Goal: Navigation & Orientation: Find specific page/section

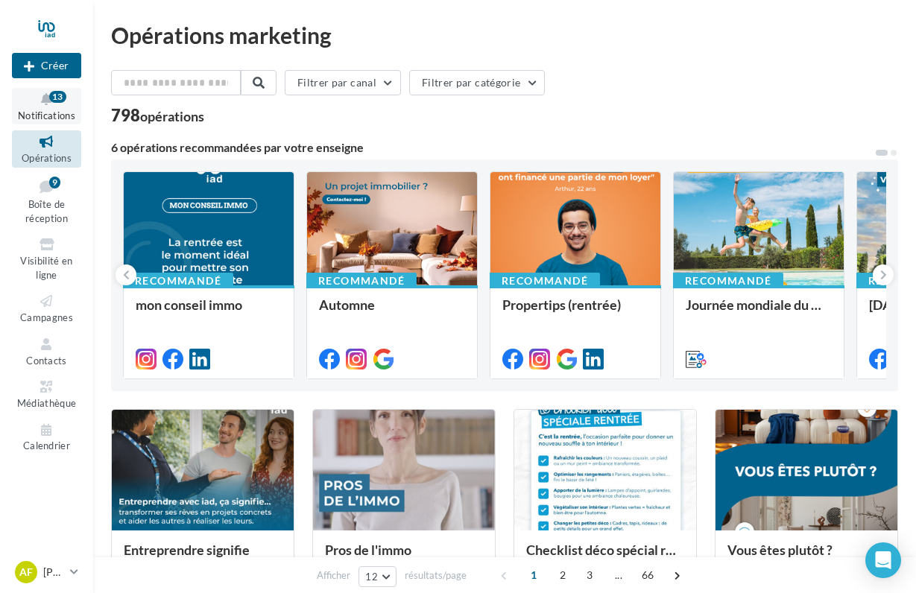
click at [57, 117] on span "Notifications" at bounding box center [46, 116] width 57 height 12
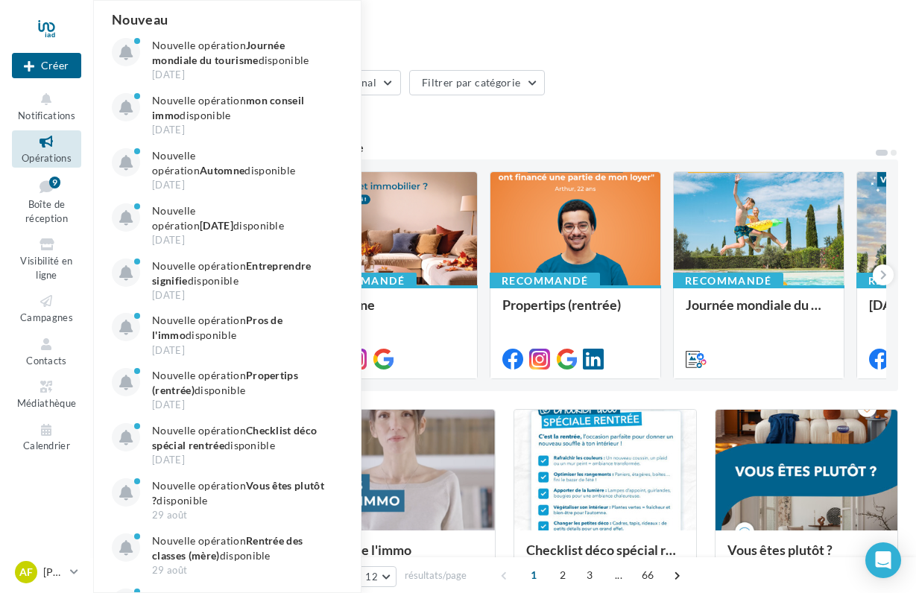
click at [48, 153] on span "Opérations" at bounding box center [47, 158] width 50 height 12
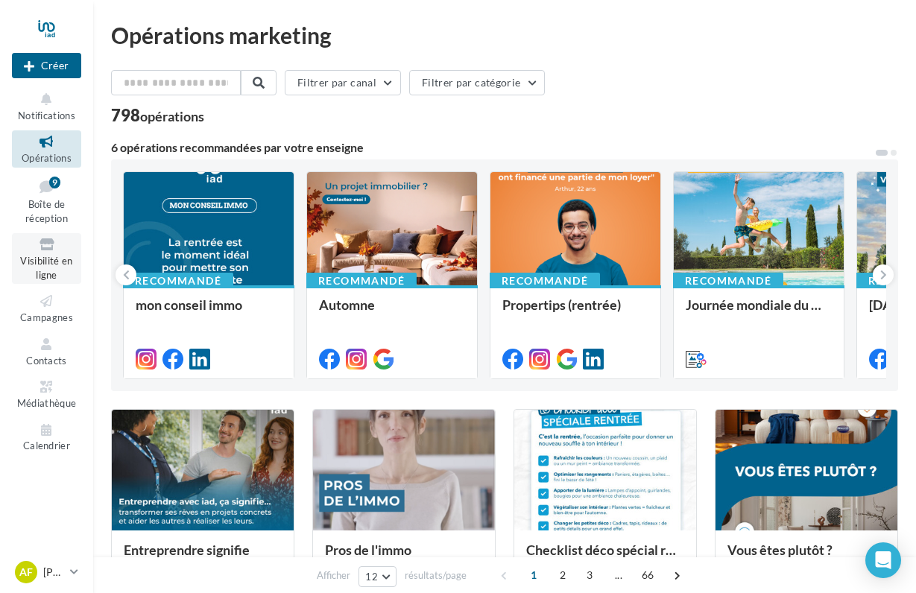
click at [51, 249] on icon at bounding box center [46, 244] width 60 height 17
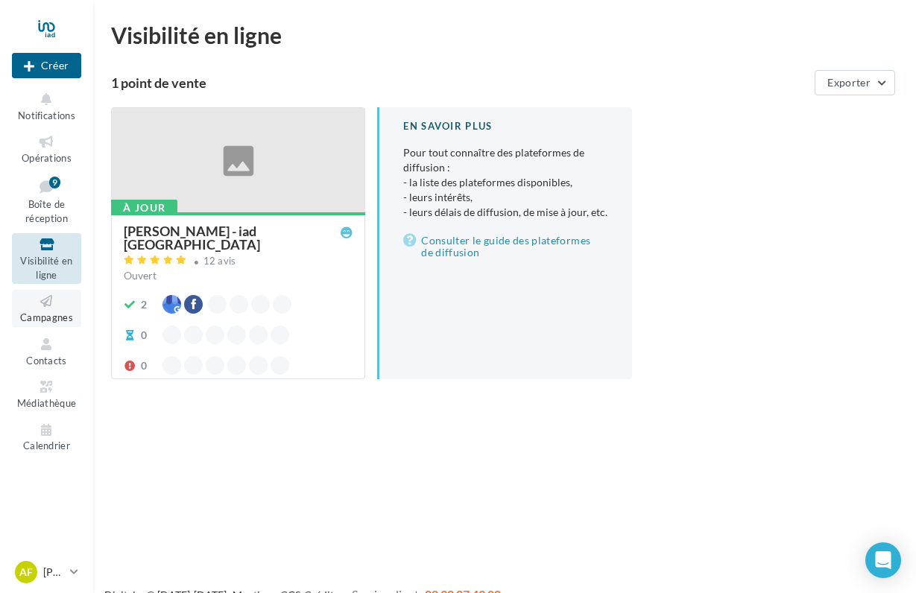
click at [70, 312] on span "Campagnes" at bounding box center [46, 318] width 53 height 12
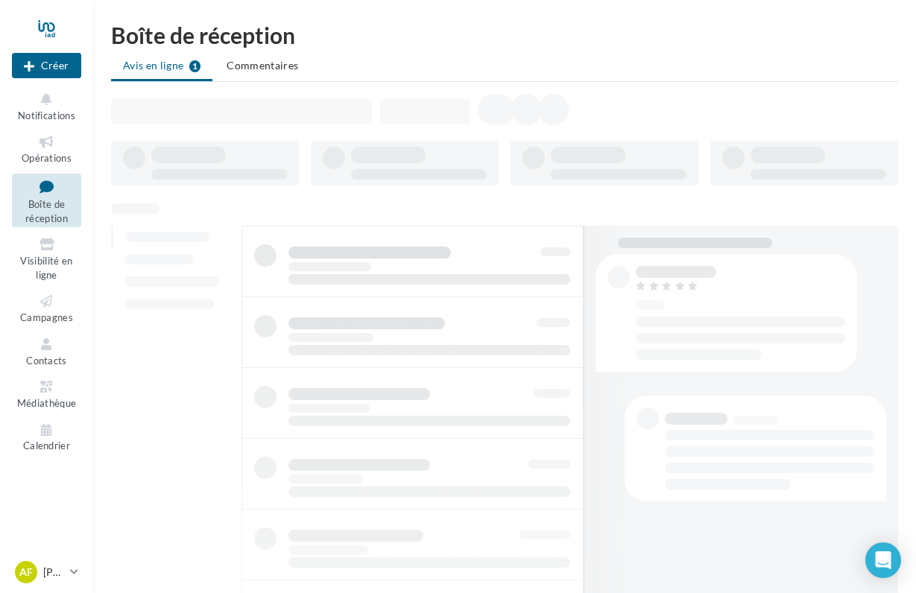
click at [52, 194] on icon at bounding box center [46, 187] width 60 height 20
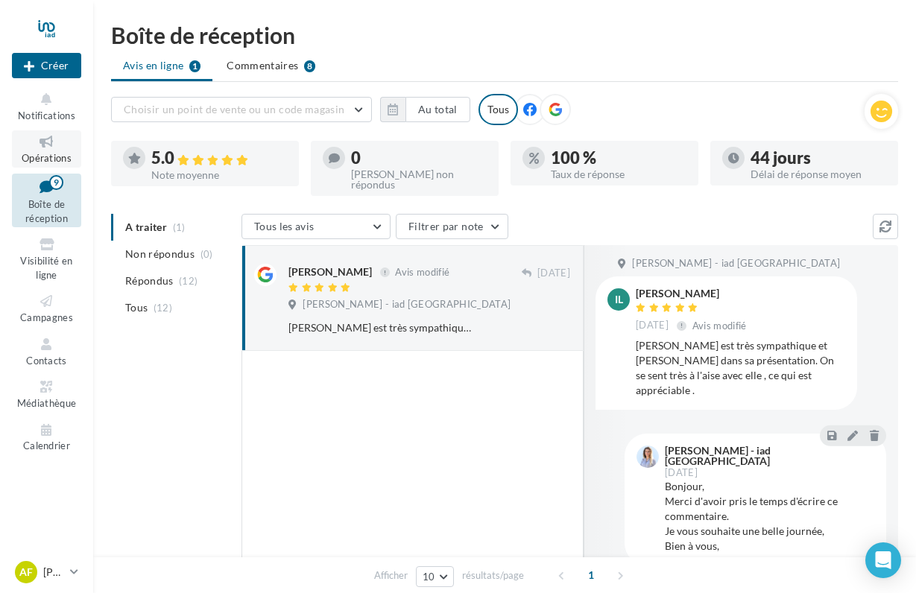
click at [67, 160] on span "Opérations" at bounding box center [47, 158] width 50 height 12
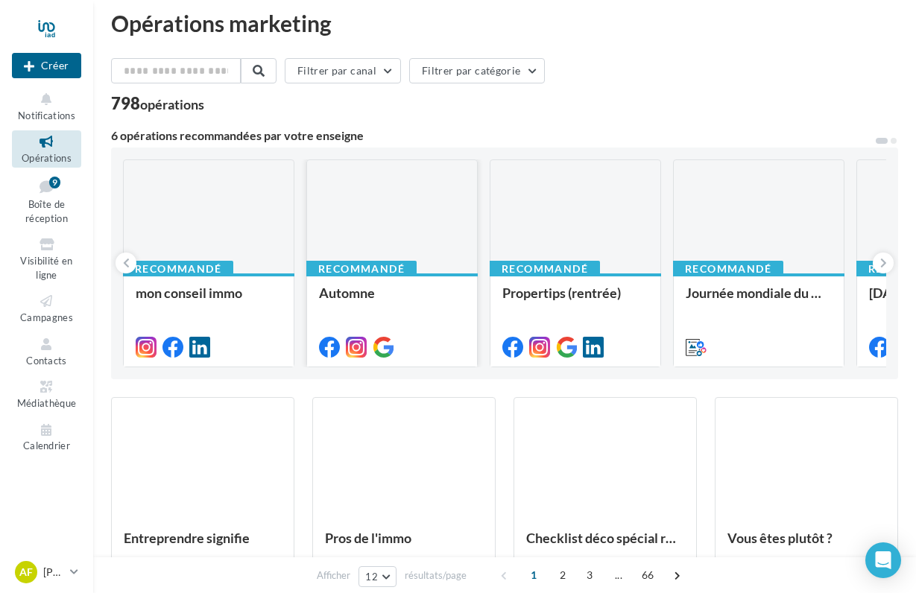
scroll to position [19, 0]
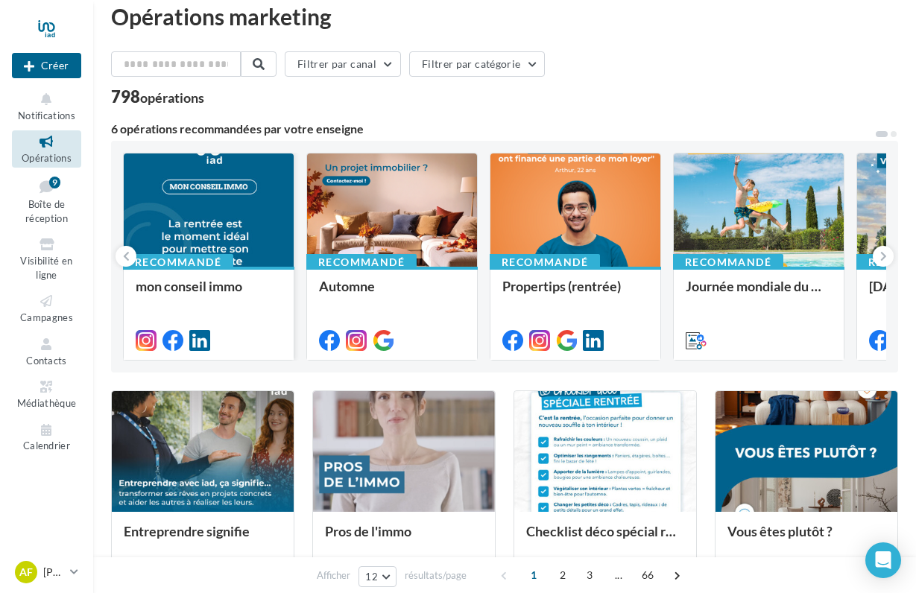
click at [219, 209] on div at bounding box center [209, 211] width 170 height 115
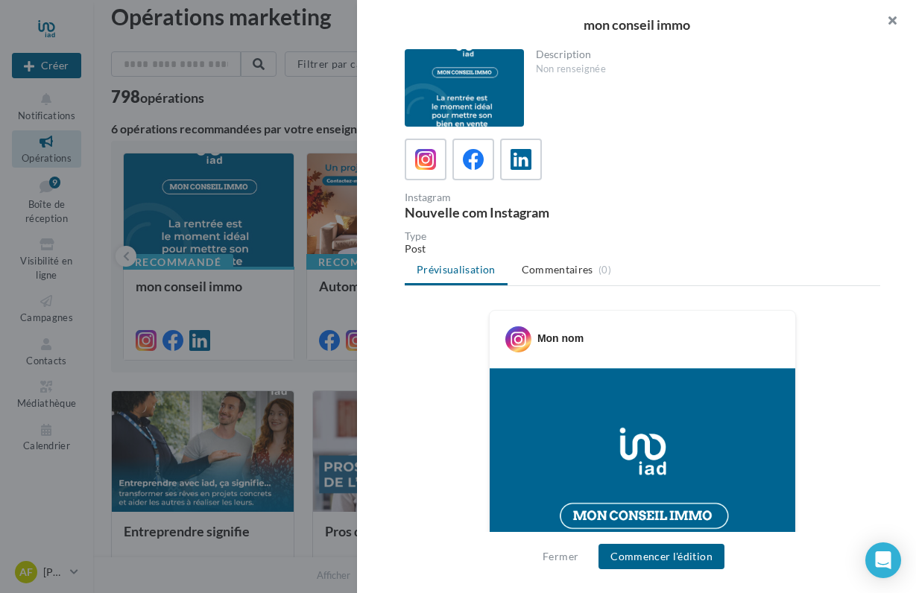
click at [897, 22] on button "button" at bounding box center [887, 22] width 60 height 45
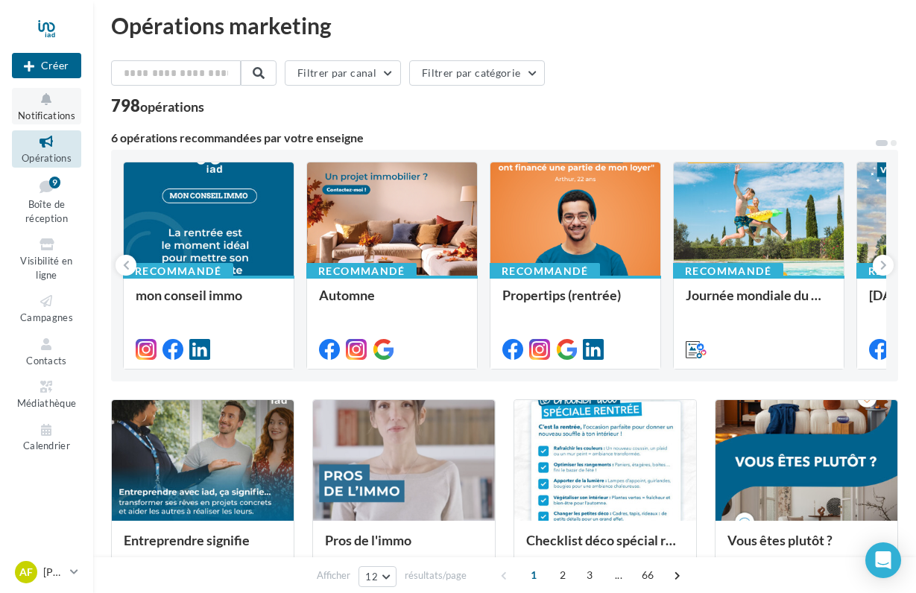
scroll to position [0, 0]
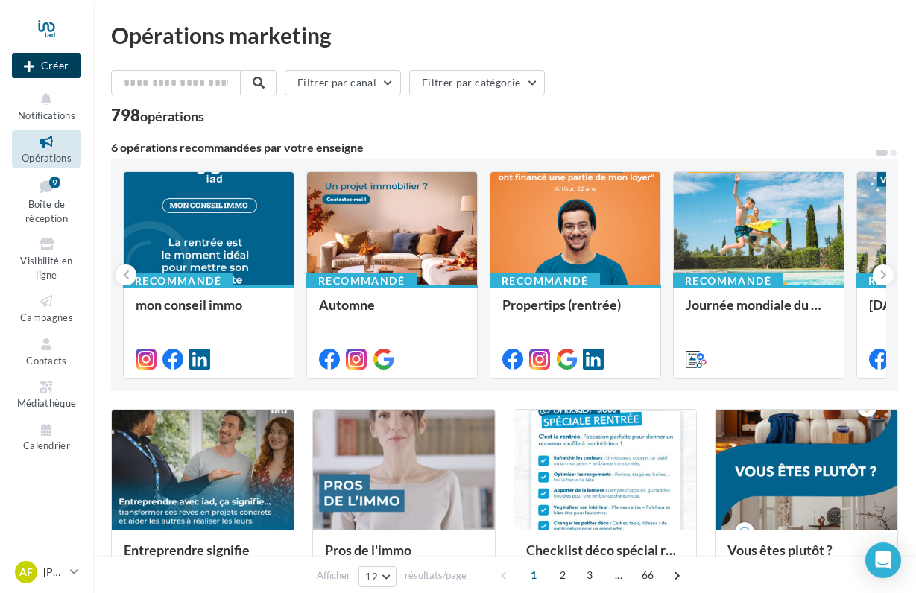
click at [57, 64] on button "Créer" at bounding box center [46, 65] width 69 height 25
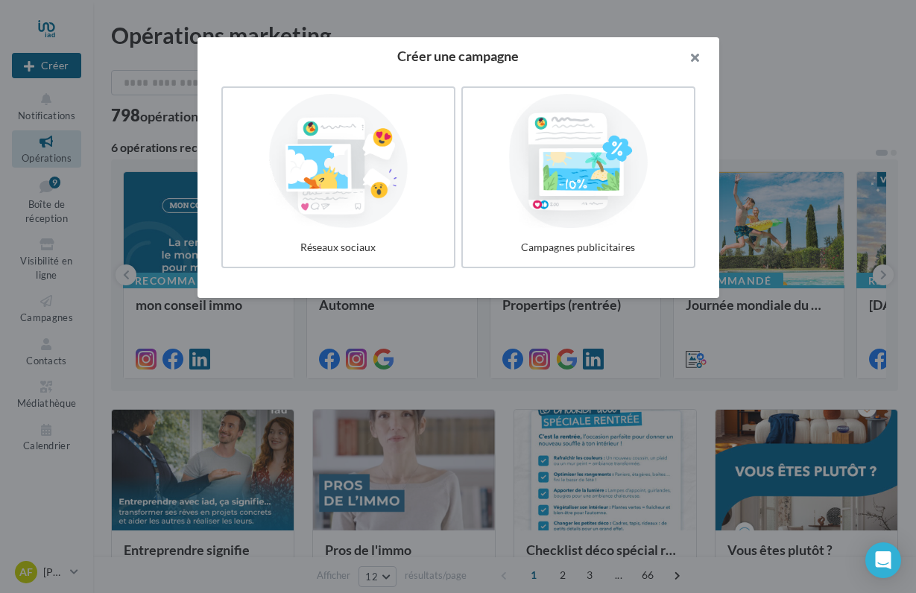
click at [694, 61] on button "button" at bounding box center [690, 59] width 60 height 45
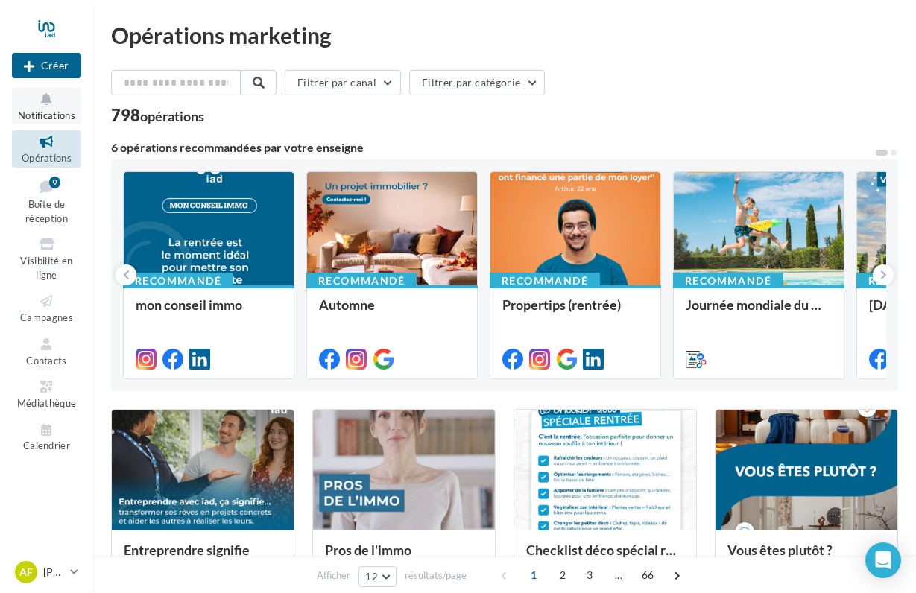
click at [42, 116] on span "Notifications" at bounding box center [46, 116] width 57 height 12
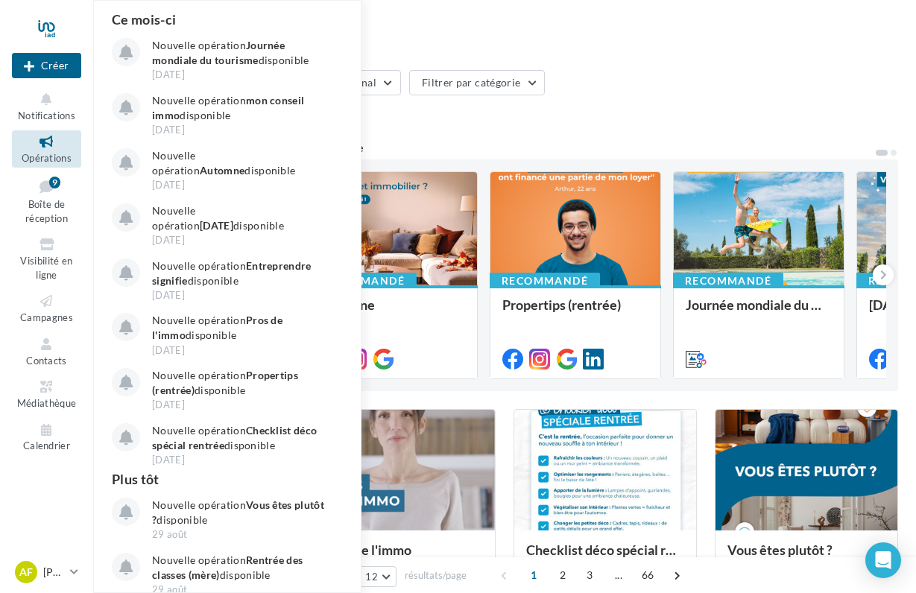
click at [48, 142] on icon at bounding box center [46, 141] width 60 height 17
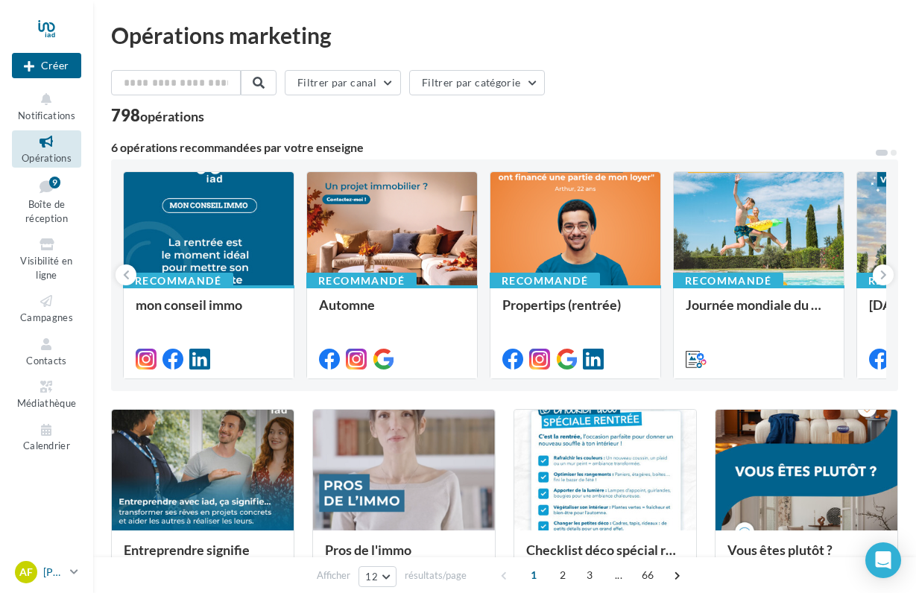
click at [38, 573] on div "AF Amandine FILOCHE amandine.filoche@iadfrance.fr" at bounding box center [39, 572] width 49 height 22
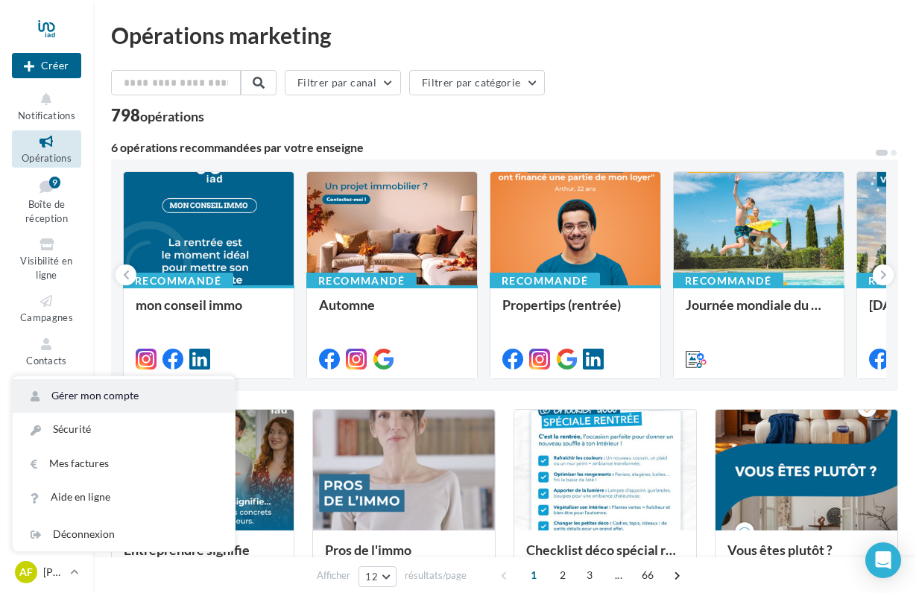
click at [119, 393] on link "Gérer mon compte" at bounding box center [124, 396] width 222 height 34
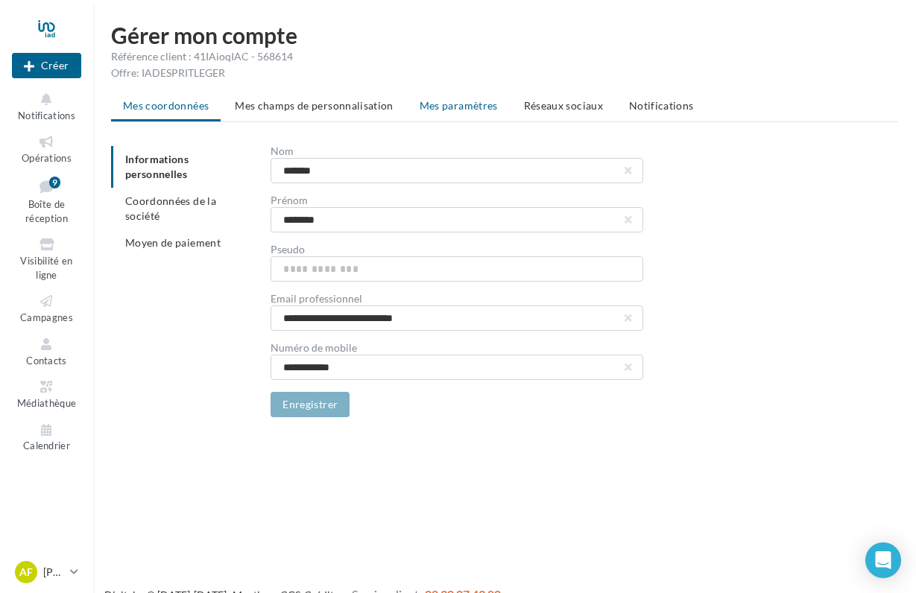
click at [477, 104] on span "Mes paramètres" at bounding box center [459, 105] width 78 height 13
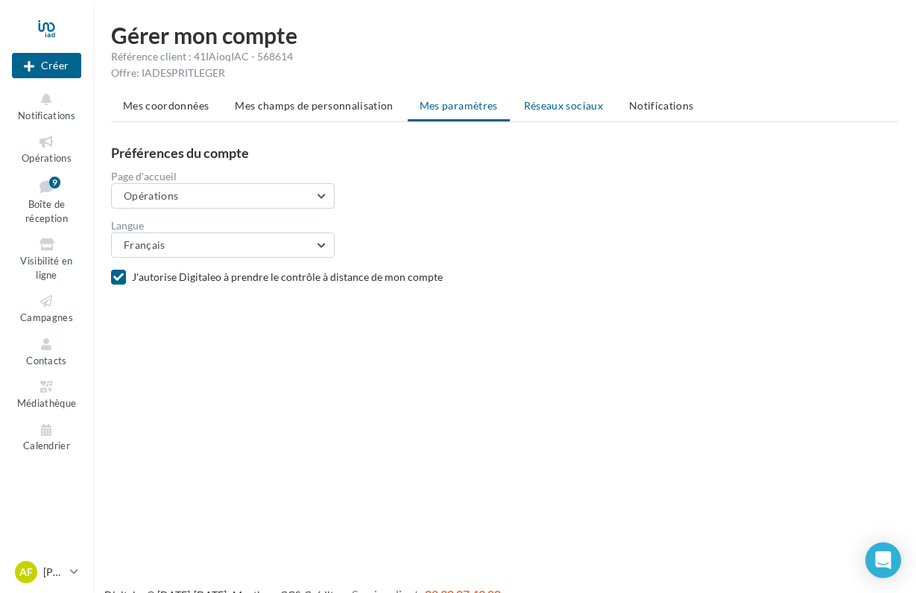
click at [545, 106] on span "Réseaux sociaux" at bounding box center [563, 105] width 79 height 13
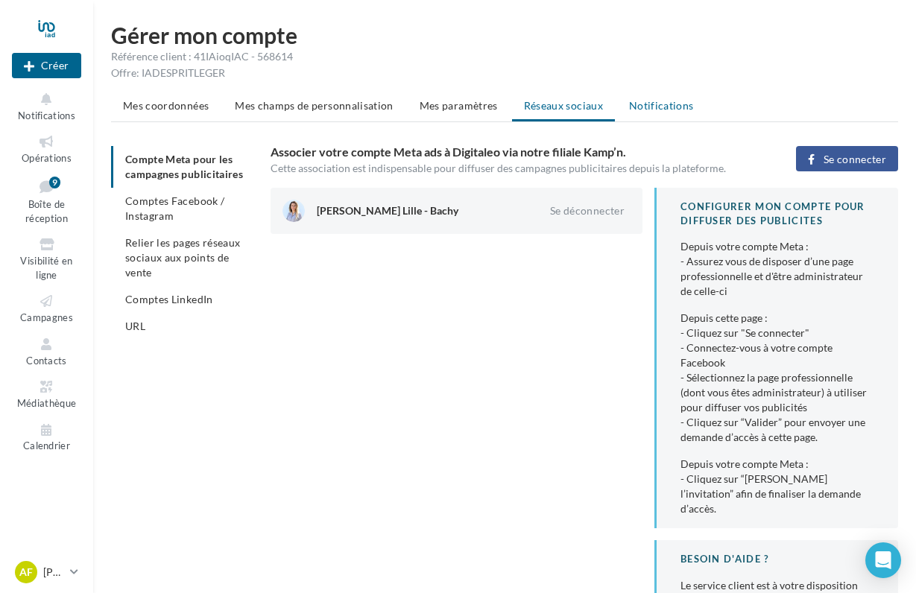
click at [674, 110] on span "Notifications" at bounding box center [661, 105] width 65 height 13
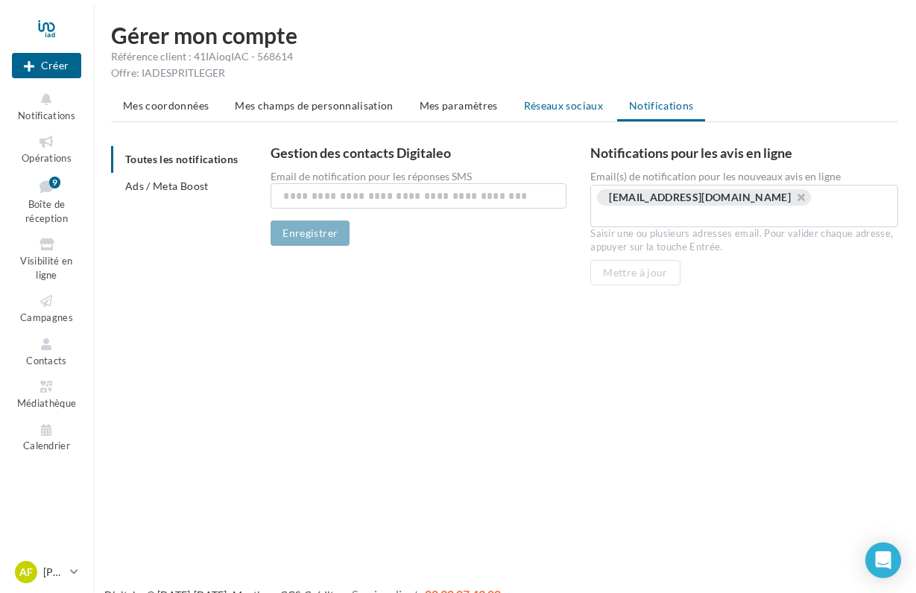
click at [573, 105] on span "Réseaux sociaux" at bounding box center [563, 105] width 79 height 13
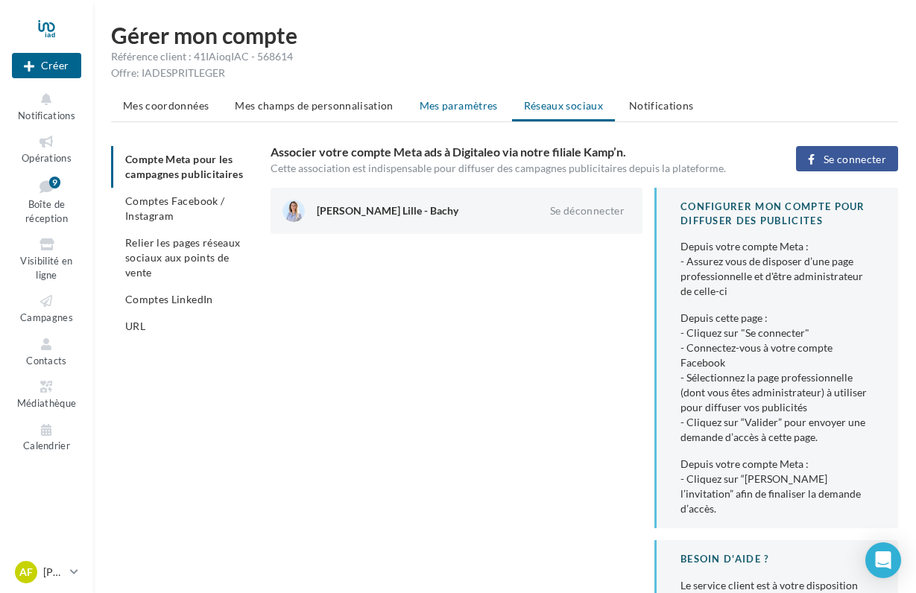
click at [454, 109] on span "Mes paramètres" at bounding box center [459, 105] width 78 height 13
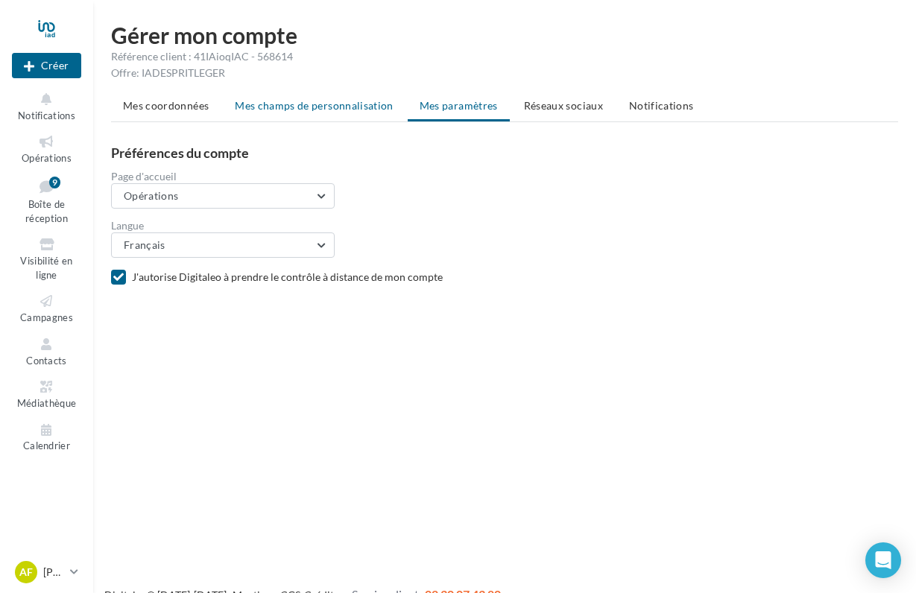
click at [351, 111] on span "Mes champs de personnalisation" at bounding box center [314, 105] width 159 height 13
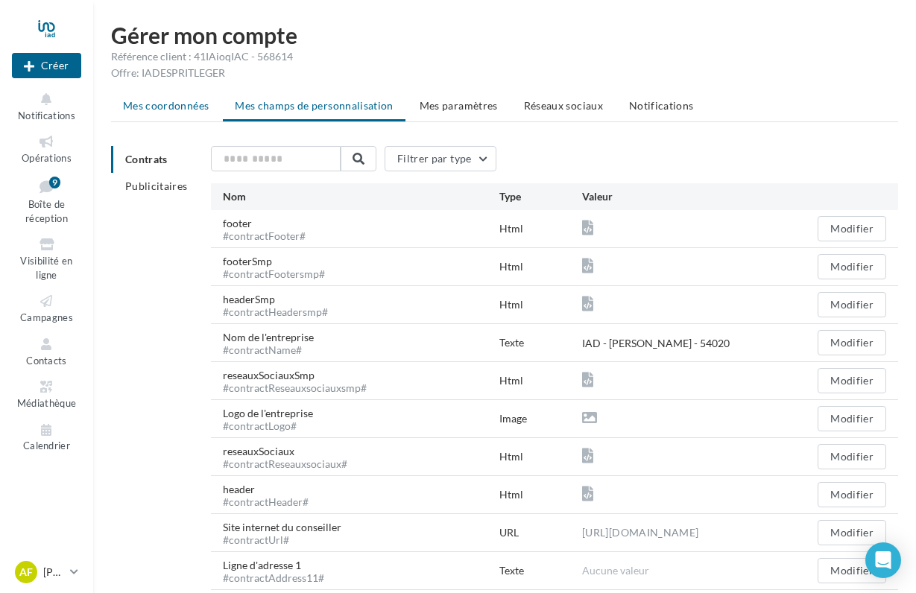
click at [180, 104] on span "Mes coordonnées" at bounding box center [166, 105] width 86 height 13
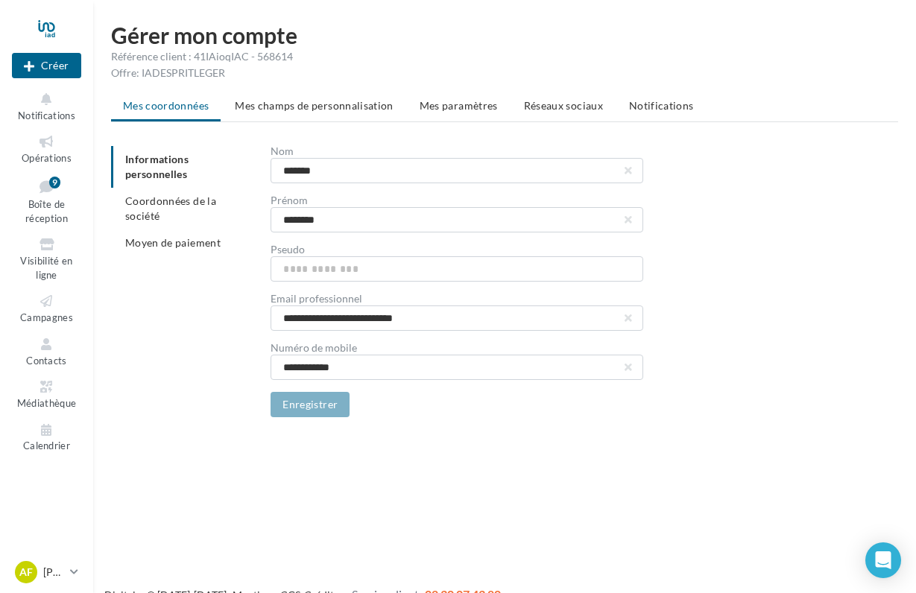
click at [201, 76] on div "Offre: IADESPRITLEGER" at bounding box center [504, 73] width 787 height 15
drag, startPoint x: 201, startPoint y: 76, endPoint x: 231, endPoint y: 75, distance: 29.8
click at [231, 76] on div "Offre: IADESPRITLEGER" at bounding box center [504, 73] width 787 height 15
click at [231, 75] on div "Offre: IADESPRITLEGER" at bounding box center [504, 73] width 787 height 15
click at [71, 578] on icon at bounding box center [74, 572] width 8 height 13
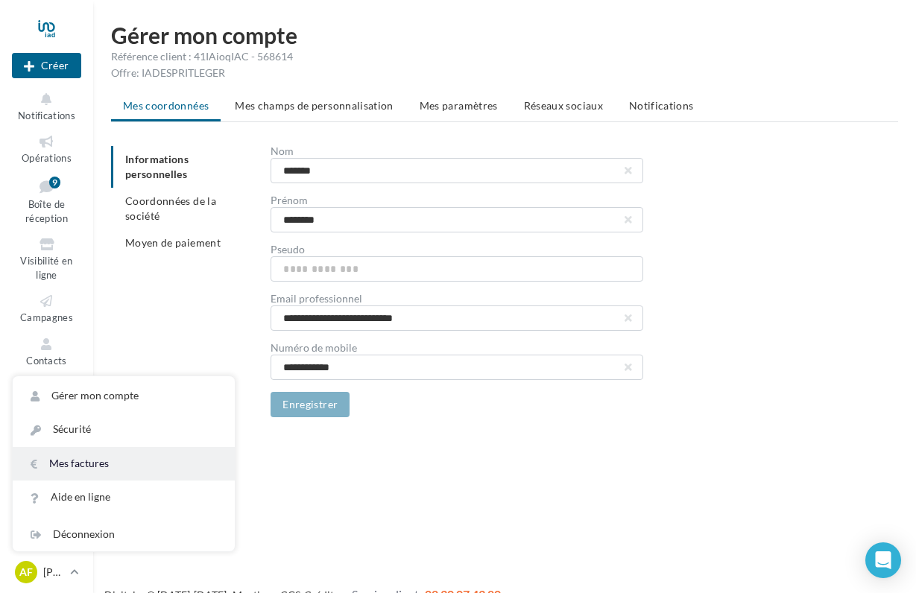
click at [92, 464] on link "Mes factures" at bounding box center [124, 464] width 222 height 34
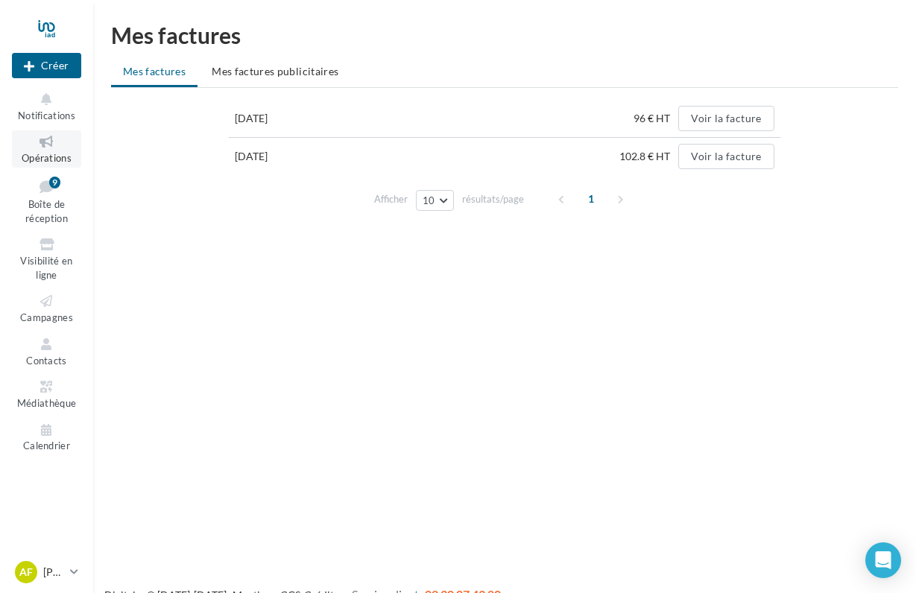
click at [54, 146] on icon at bounding box center [46, 141] width 60 height 17
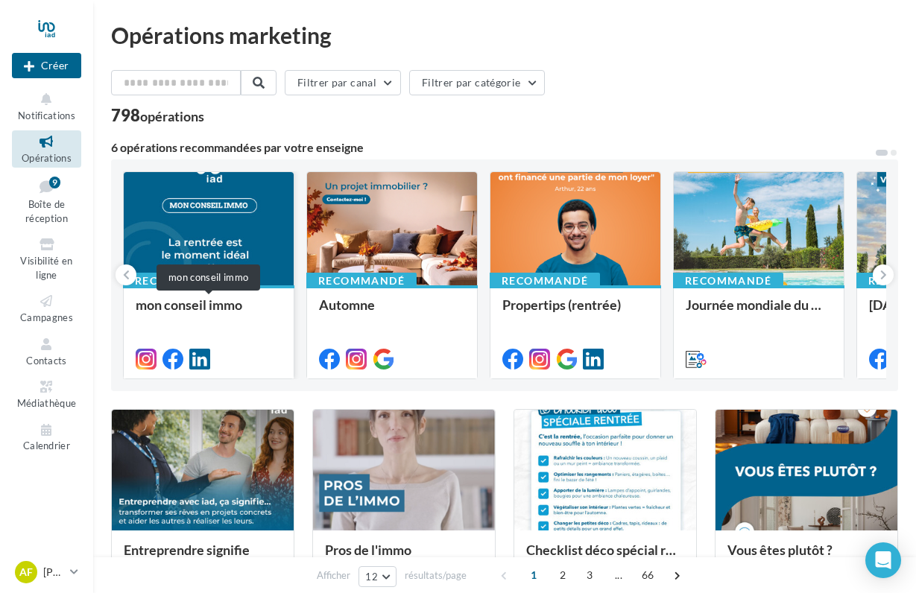
click at [163, 298] on div "mon conseil immo" at bounding box center [209, 312] width 146 height 30
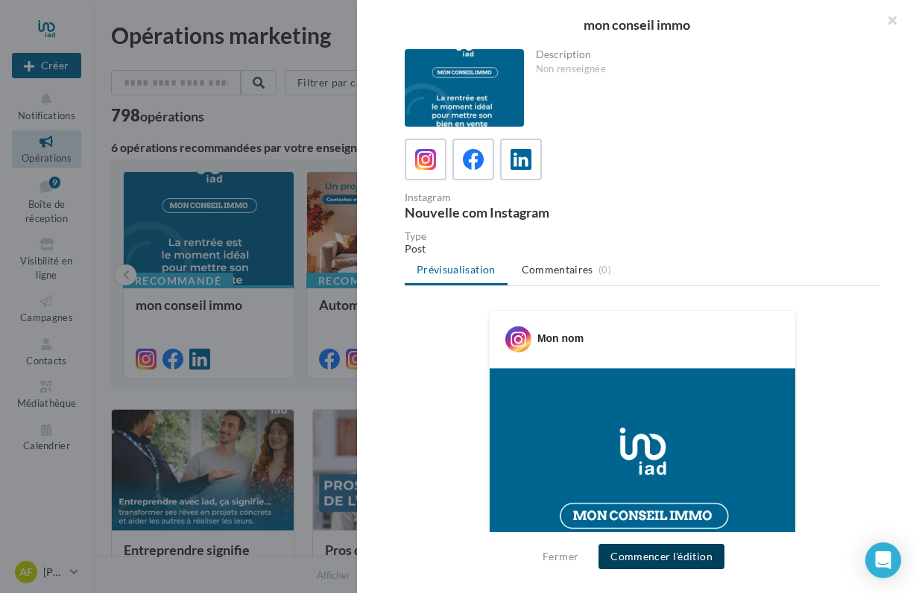
click at [678, 559] on button "Commencer l'édition" at bounding box center [662, 556] width 126 height 25
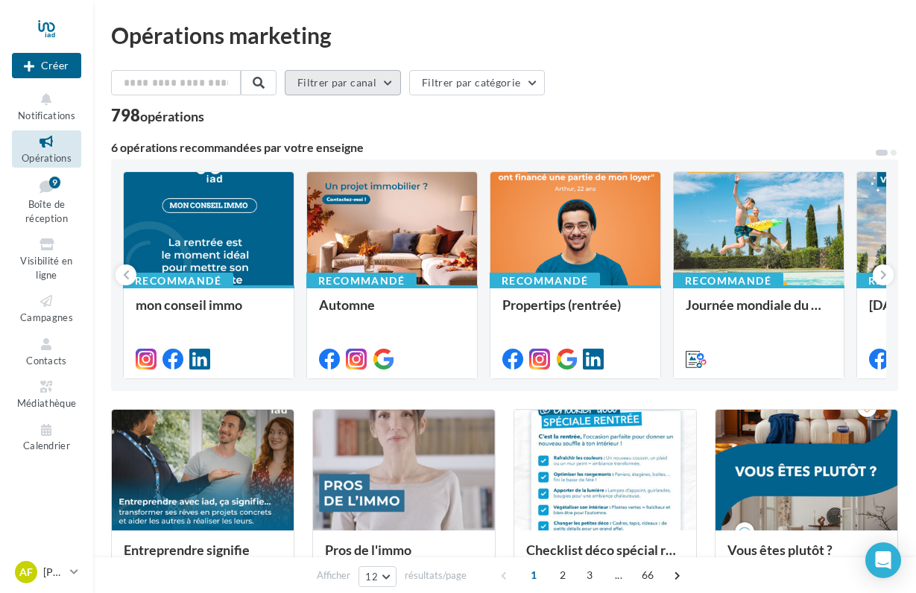
click at [401, 88] on button "Filtrer par canal" at bounding box center [343, 82] width 116 height 25
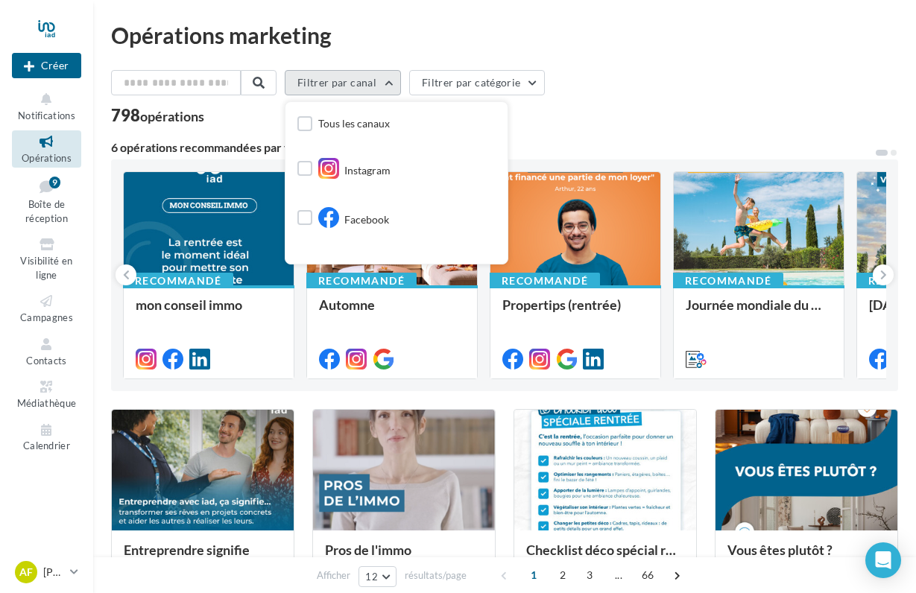
click at [401, 88] on button "Filtrer par canal" at bounding box center [343, 82] width 116 height 25
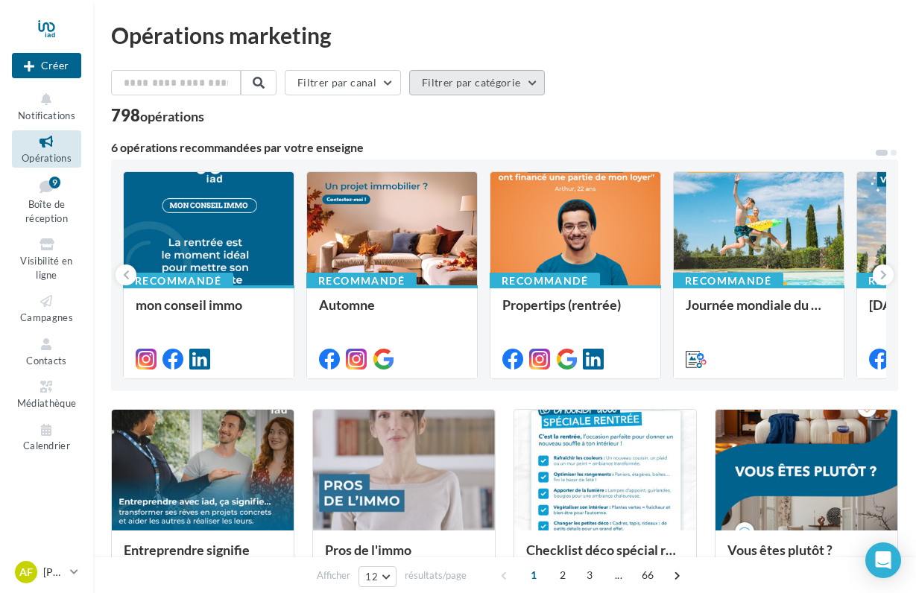
click at [452, 87] on button "Filtrer par catégorie" at bounding box center [477, 82] width 136 height 25
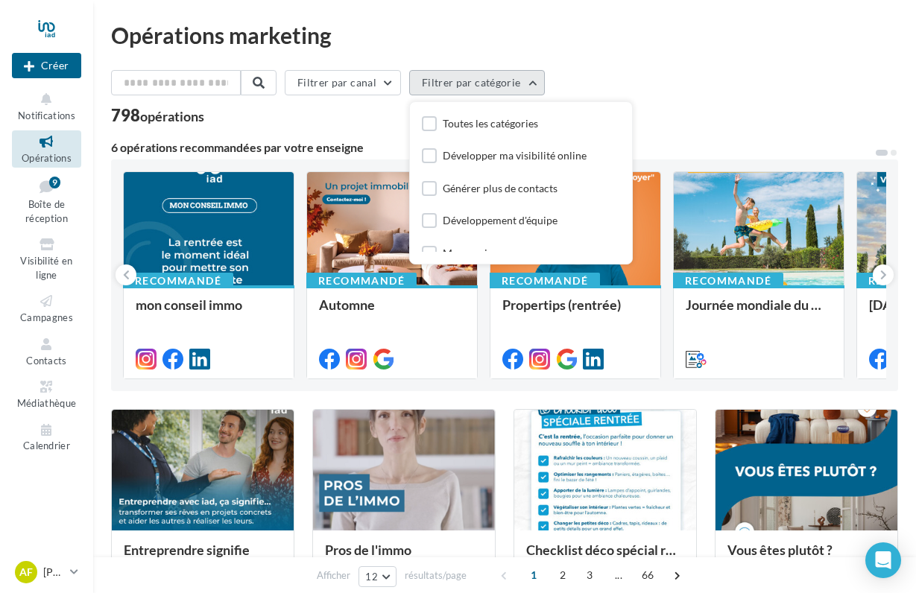
click at [452, 87] on button "Filtrer par catégorie" at bounding box center [477, 82] width 136 height 25
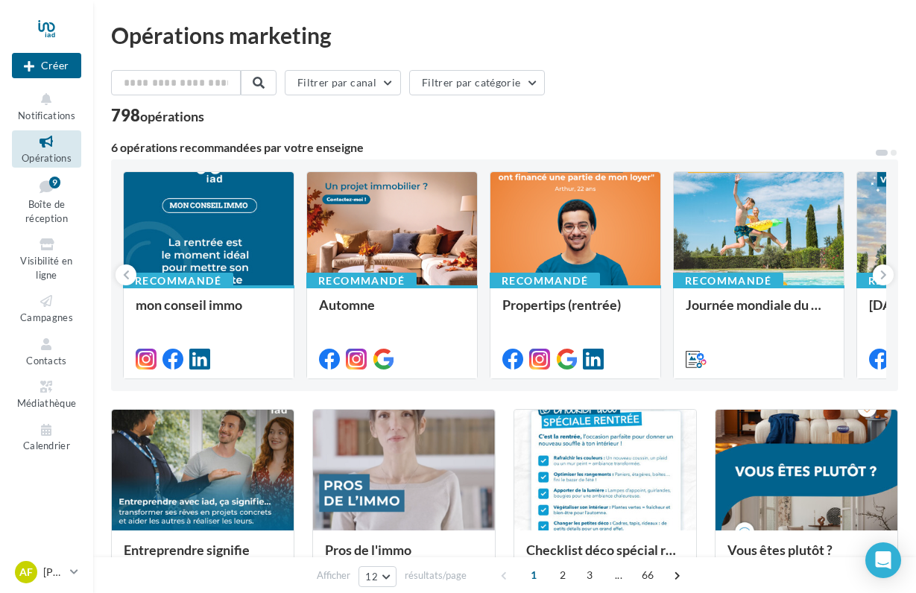
click at [443, 12] on div "Opérations marketing Filtrer par canal Filtrer par catégorie 798 opérations 6 o…" at bounding box center [504, 587] width 823 height 1175
click at [41, 255] on span "Visibilité en ligne" at bounding box center [46, 268] width 52 height 26
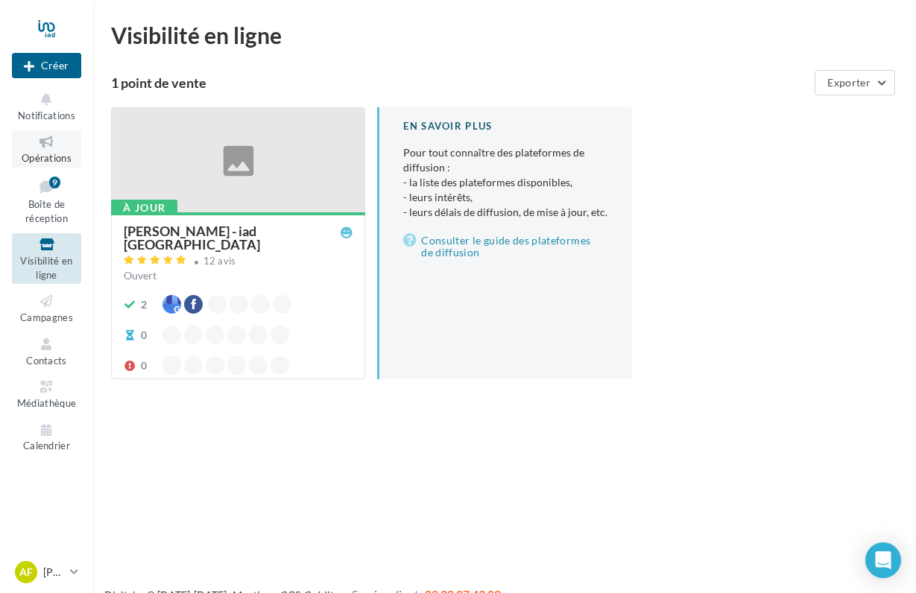
click at [45, 160] on span "Opérations" at bounding box center [47, 158] width 50 height 12
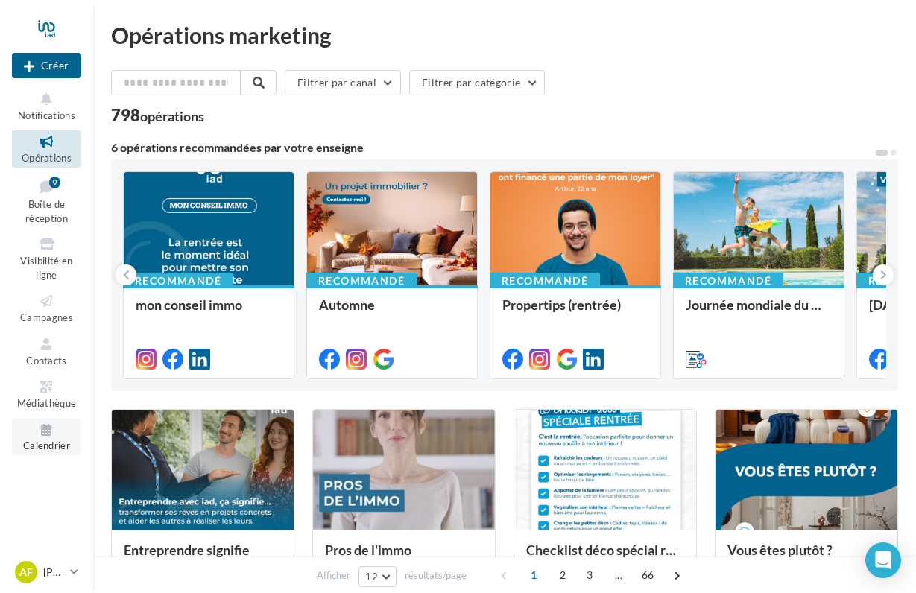
click at [48, 441] on span "Calendrier" at bounding box center [46, 447] width 47 height 12
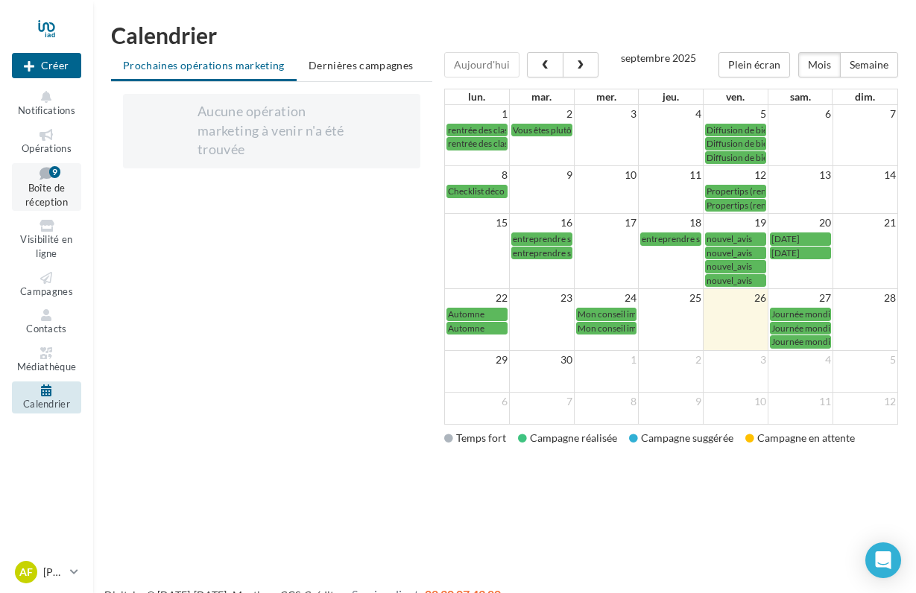
click at [62, 200] on span "Boîte de réception" at bounding box center [46, 196] width 42 height 26
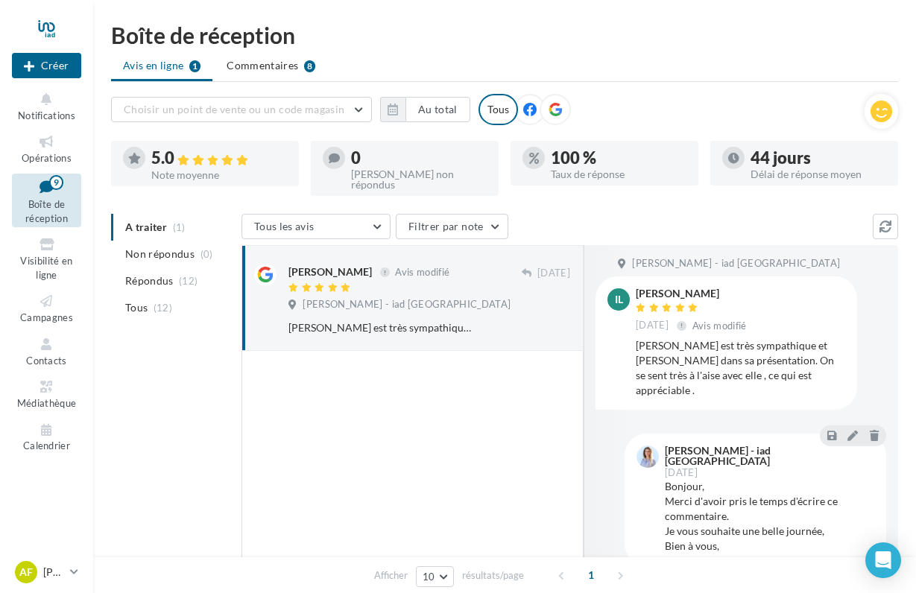
click at [191, 434] on div "A traiter (1) Non répondus (0) Répondus (12) Tous (12) Tous les avis Tous les a…" at bounding box center [504, 490] width 787 height 552
click at [376, 453] on div at bounding box center [413, 538] width 342 height 374
click at [135, 393] on div "A traiter (1) Non répondus (0) Répondus (12) Tous (12) Tous les avis Tous les a…" at bounding box center [504, 490] width 787 height 552
click at [154, 374] on div "A traiter (1) Non répondus (0) Répondus (12) Tous (12) Tous les avis Tous les a…" at bounding box center [504, 490] width 787 height 552
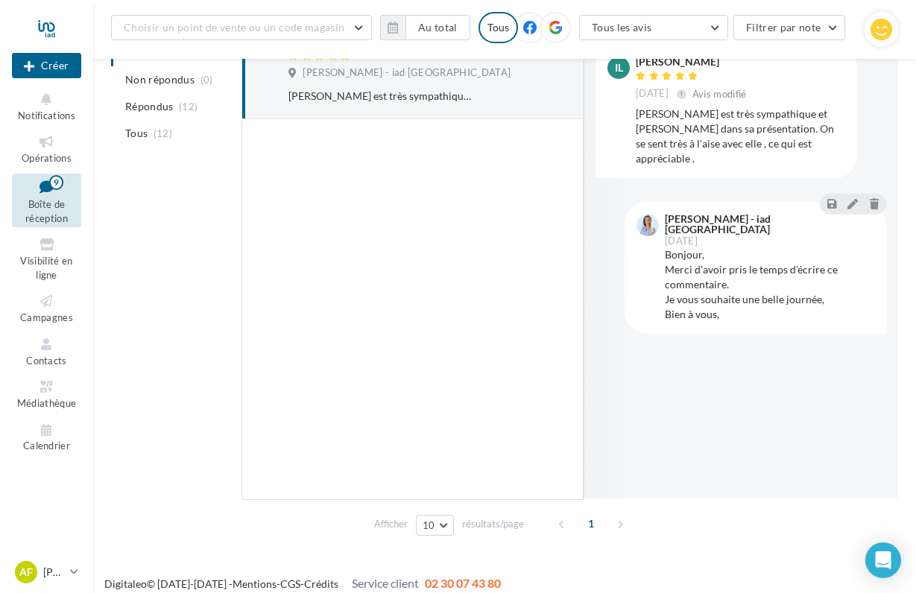
scroll to position [246, 0]
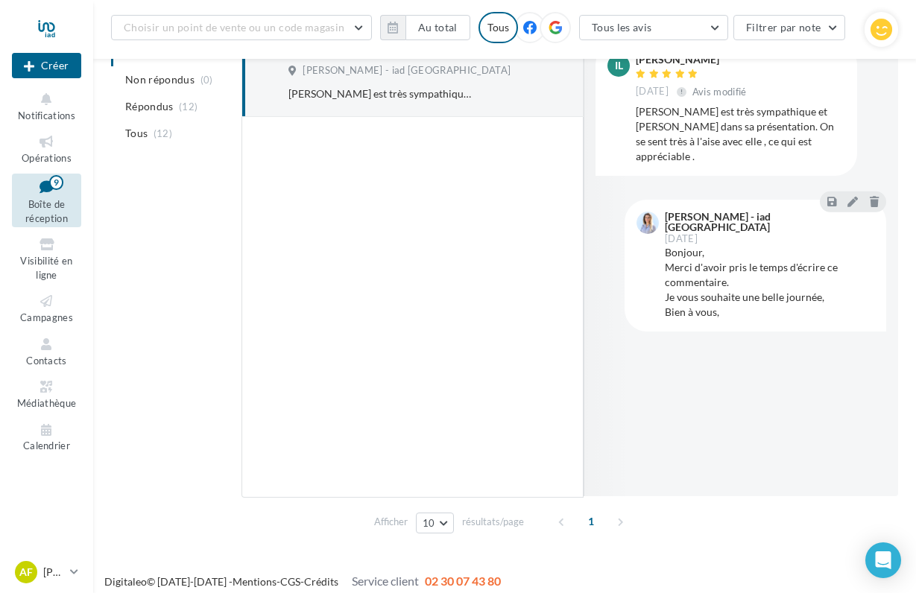
click at [174, 293] on div "A traiter (1) Non répondus (0) Répondus (12) Tous (12) Tous les avis Tous les a…" at bounding box center [504, 260] width 787 height 560
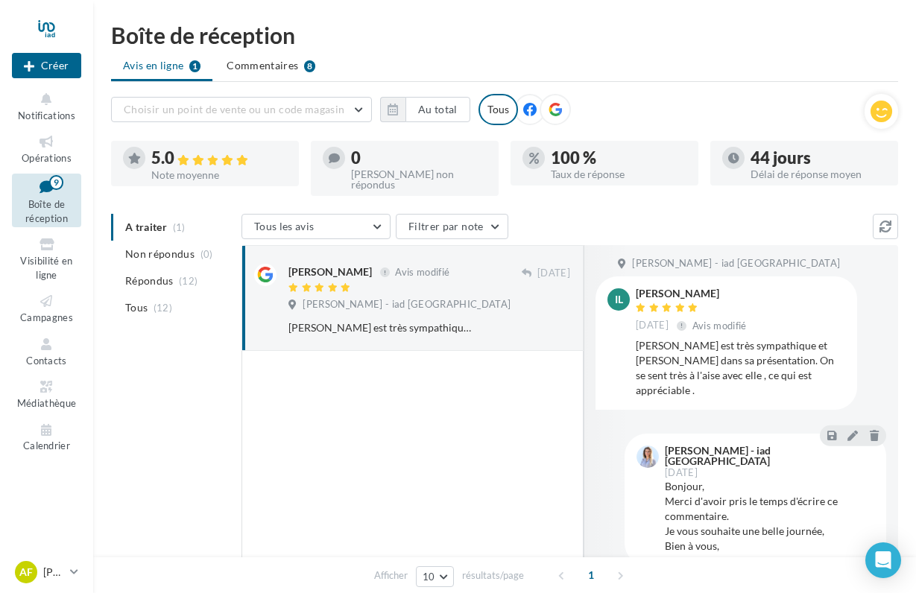
scroll to position [0, 0]
click at [78, 154] on link "Opérations" at bounding box center [46, 148] width 69 height 37
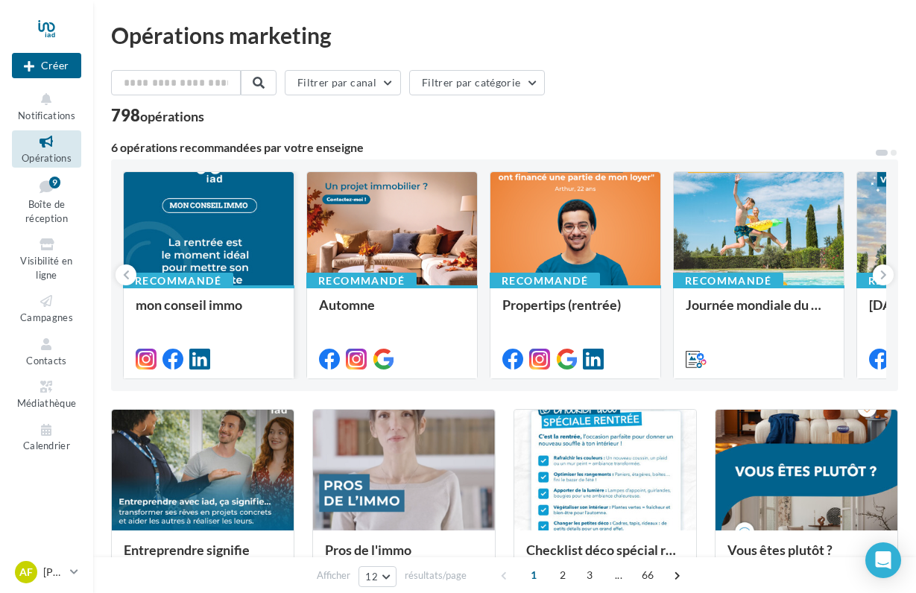
click at [238, 223] on div at bounding box center [209, 229] width 170 height 115
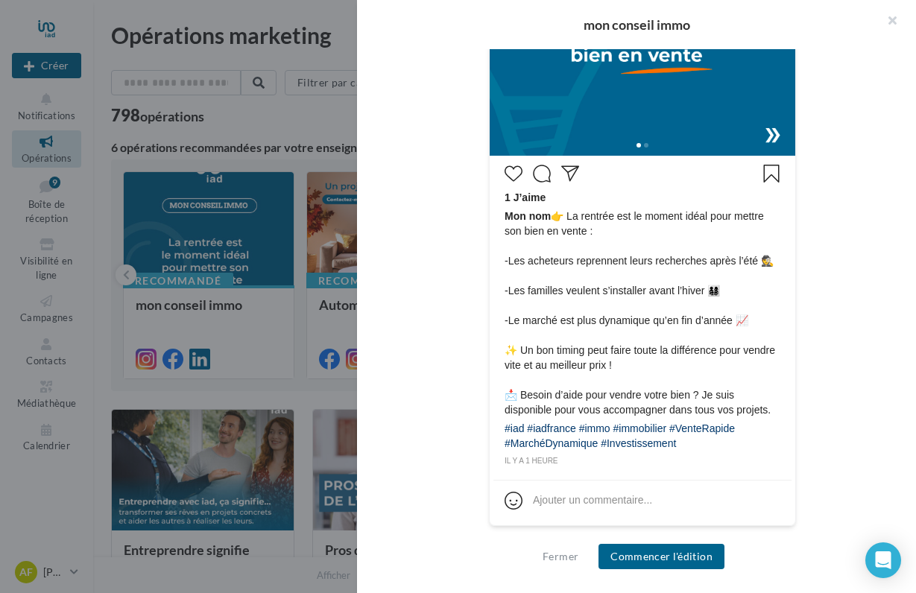
scroll to position [622, 0]
click at [627, 242] on span "Mon nom 👉 La rentrée est le moment idéal pour mettre son bien en vente : -Les a…" at bounding box center [643, 313] width 276 height 209
click at [631, 209] on span "Mon nom 👉 La rentrée est le moment idéal pour mettre son bien en vente : -Les a…" at bounding box center [643, 313] width 276 height 209
click at [571, 520] on div "1 J’aime Mon nom 👉 La rentrée est le moment idéal pour mettre son bien en vente…" at bounding box center [643, 341] width 306 height 370
click at [563, 460] on div "il y a 1 heure" at bounding box center [643, 461] width 276 height 13
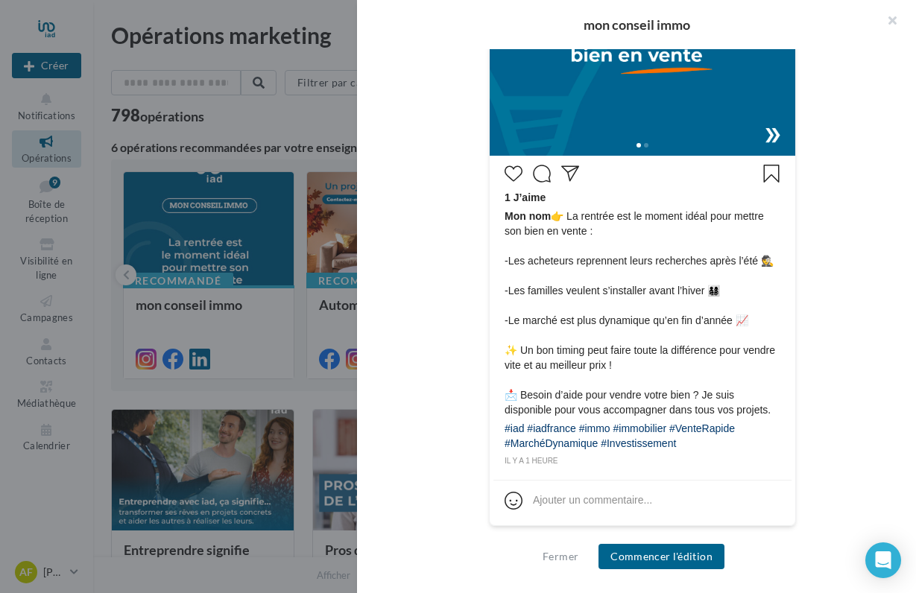
click at [566, 442] on div "#iad #iadfrance #immo #immobilier #VenteRapide #MarchéDynamique #Investissement" at bounding box center [643, 438] width 276 height 34
click at [576, 414] on span "Mon nom 👉 La rentrée est le moment idéal pour mettre son bien en vente : -Les a…" at bounding box center [643, 313] width 276 height 209
click at [888, 14] on button "button" at bounding box center [887, 22] width 60 height 45
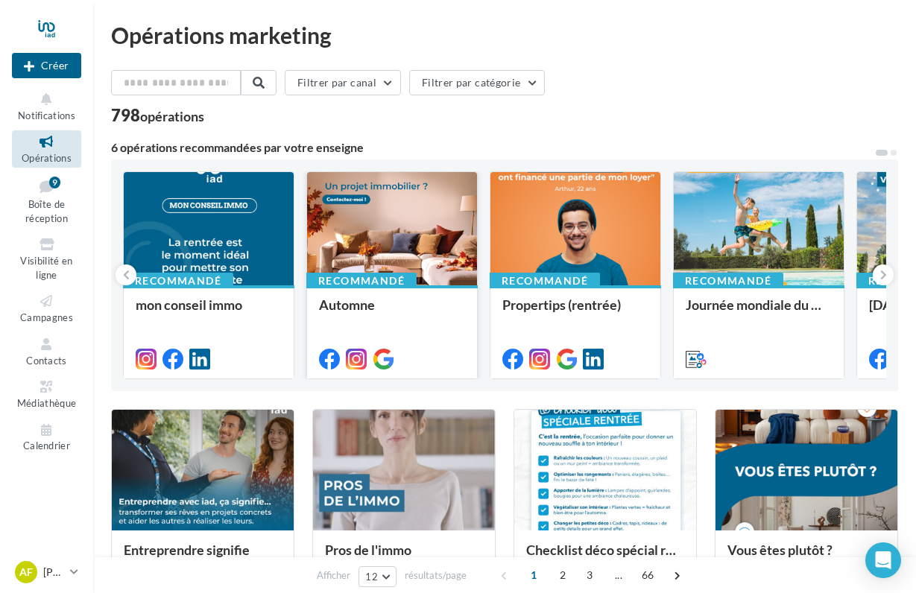
click at [371, 246] on div at bounding box center [392, 229] width 170 height 115
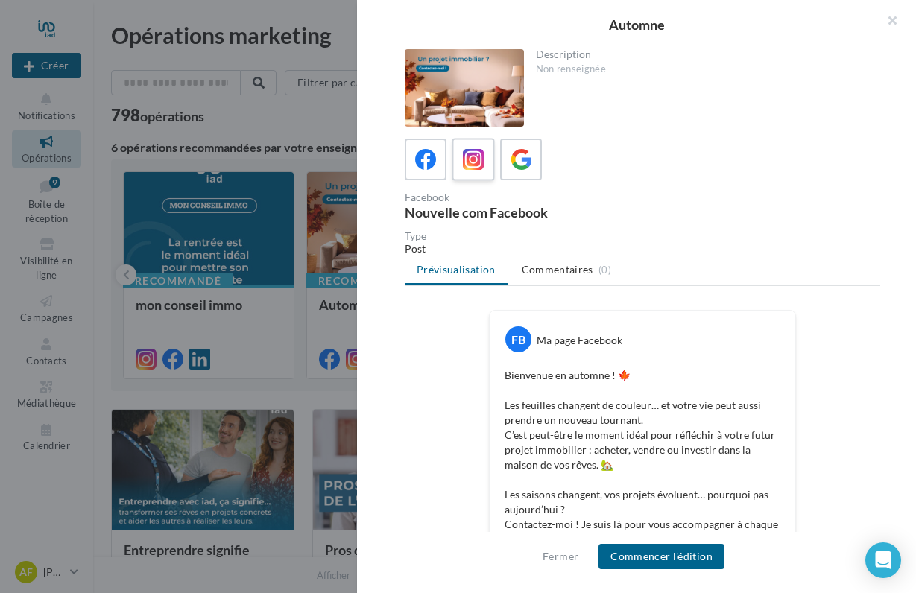
click at [470, 157] on icon at bounding box center [474, 160] width 22 height 22
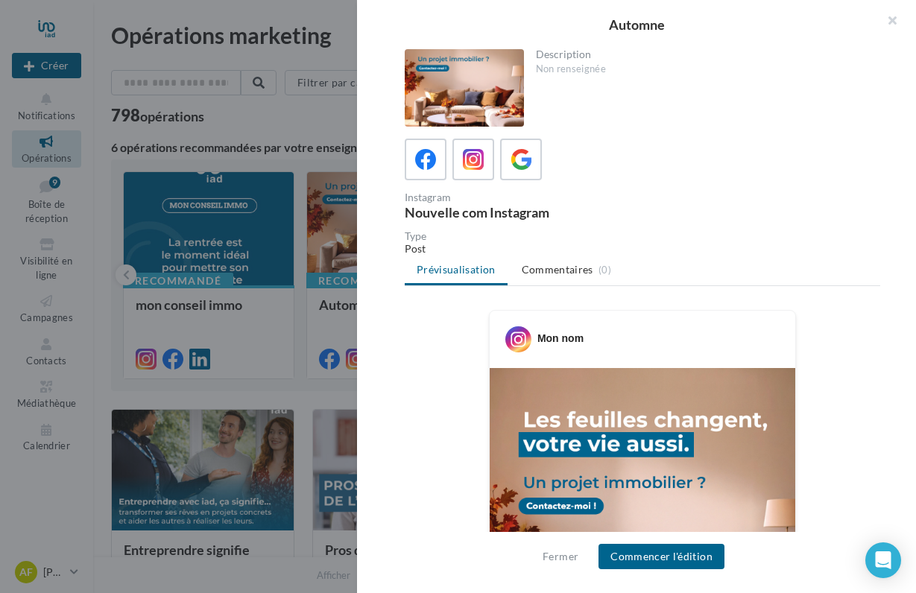
scroll to position [0, 0]
click at [895, 25] on button "button" at bounding box center [887, 22] width 60 height 45
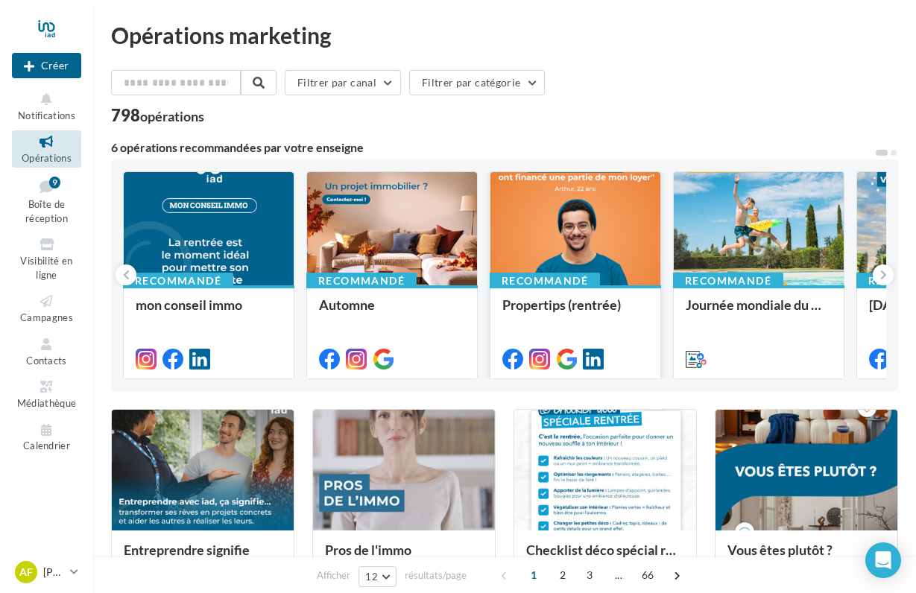
click at [576, 220] on div at bounding box center [576, 229] width 170 height 115
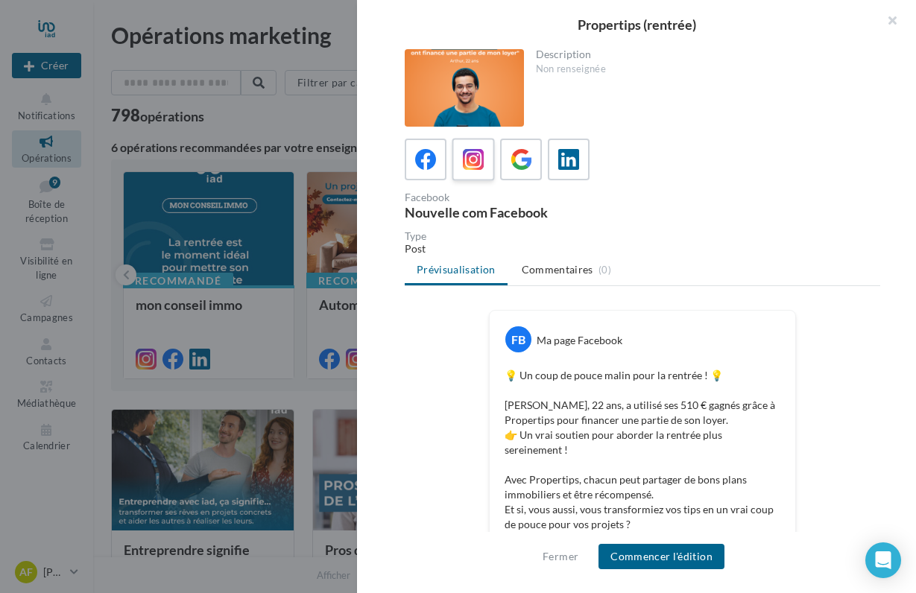
click at [477, 153] on icon at bounding box center [474, 160] width 22 height 22
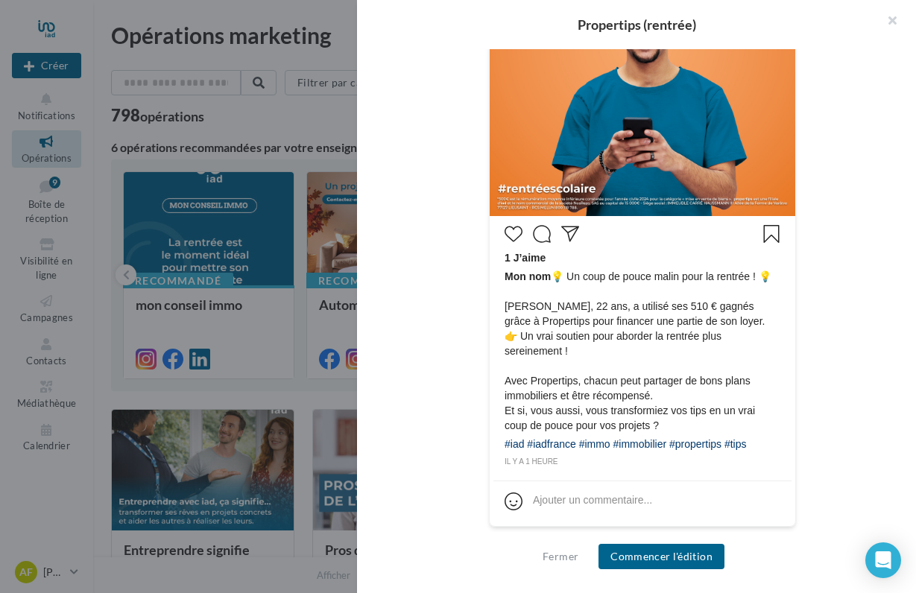
scroll to position [549, 0]
click at [896, 14] on button "button" at bounding box center [887, 22] width 60 height 45
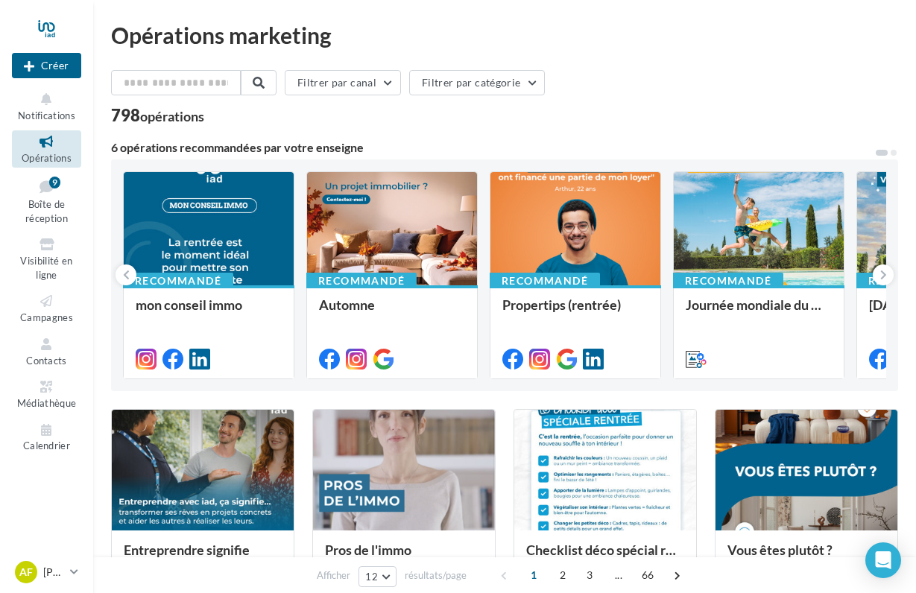
scroll to position [0, 0]
click at [44, 166] on ul "Opérations Boîte de réception 9 Visibilité en ligne Campagnes Contacts Médiathè…" at bounding box center [46, 293] width 81 height 337
click at [43, 152] on span "Opérations" at bounding box center [47, 158] width 50 height 12
click at [889, 280] on button at bounding box center [883, 275] width 21 height 21
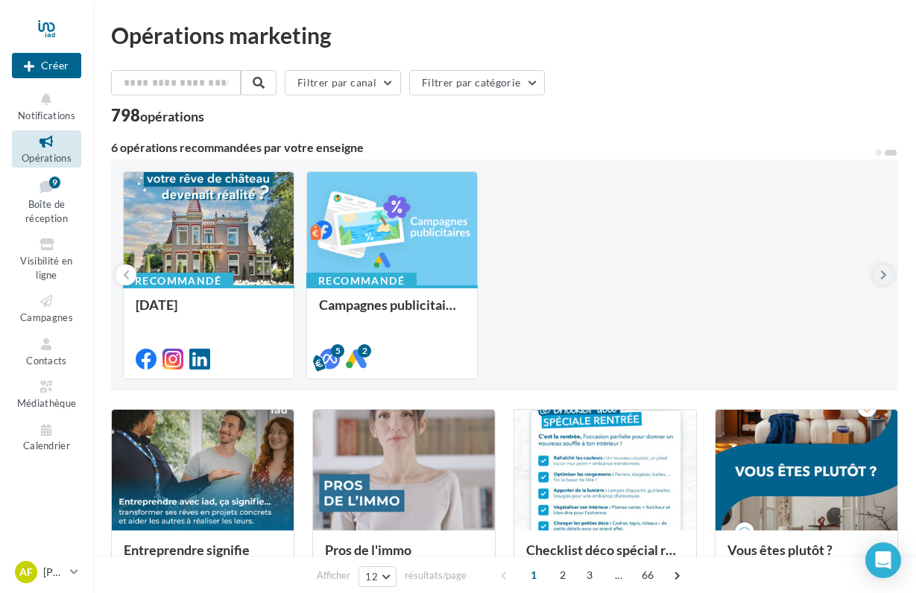
click at [884, 280] on icon at bounding box center [884, 275] width 7 height 15
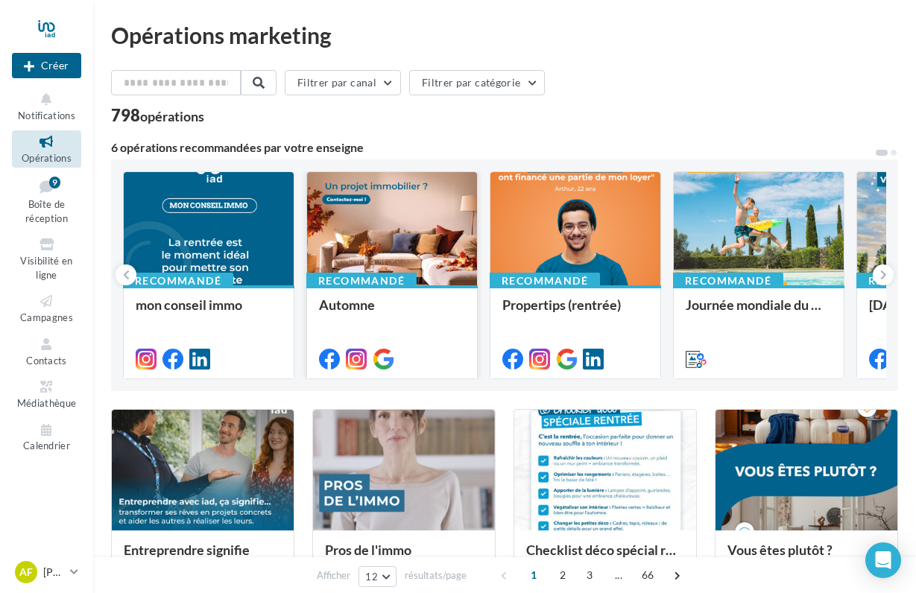
click at [382, 242] on div at bounding box center [392, 229] width 170 height 115
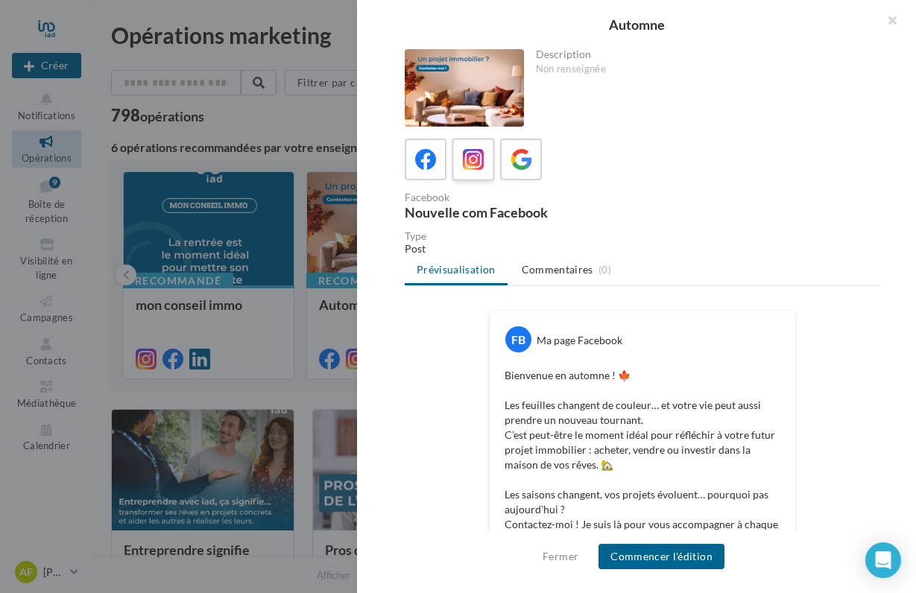
click at [478, 167] on icon at bounding box center [474, 160] width 22 height 22
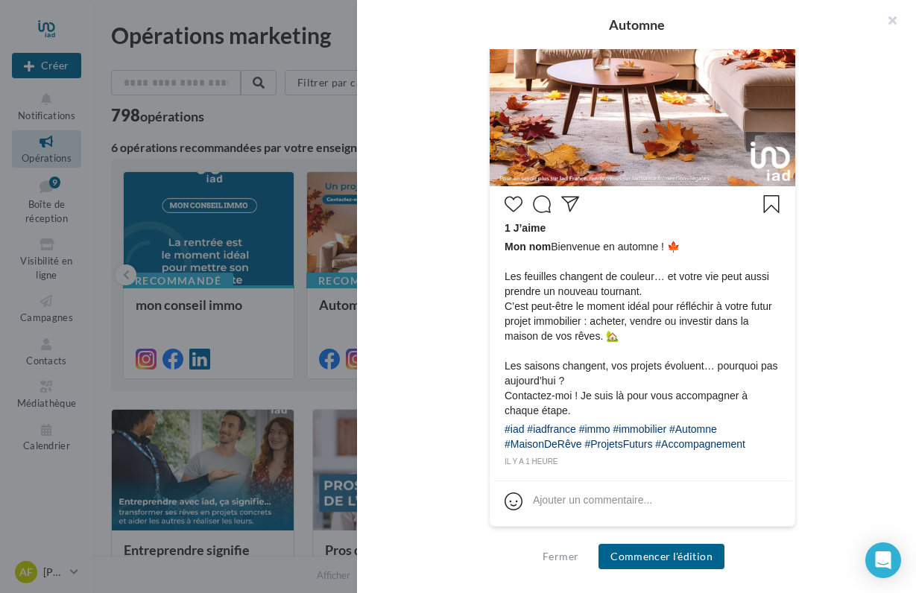
scroll to position [564, 0]
click at [882, 23] on button "button" at bounding box center [887, 22] width 60 height 45
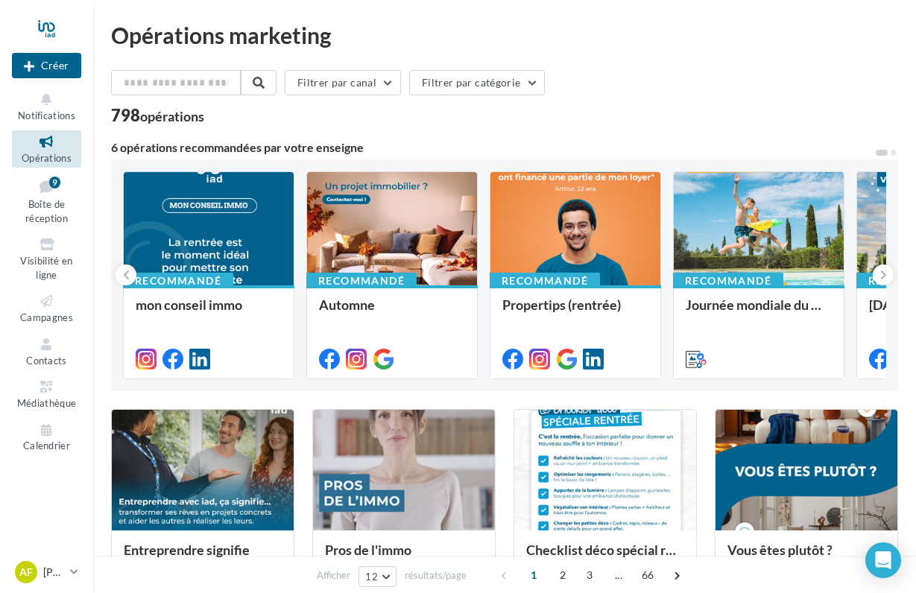
click at [523, 163] on div "Recommandé mon conseil immo Recommandé Automne Recommandé Propertips (rentrée) …" at bounding box center [504, 276] width 787 height 232
click at [46, 107] on icon at bounding box center [46, 99] width 60 height 17
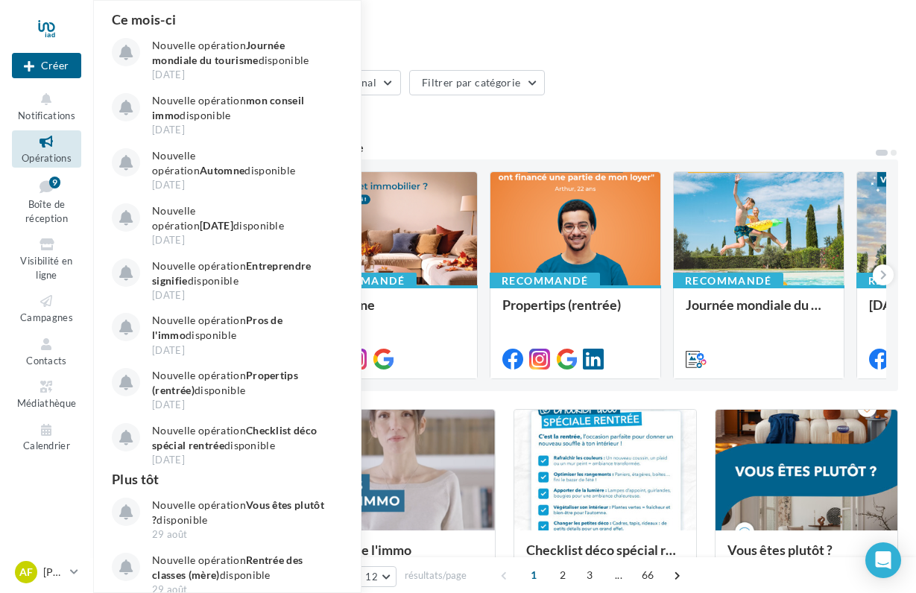
click at [423, 41] on div "Opérations marketing" at bounding box center [504, 35] width 787 height 22
